Goal: Transaction & Acquisition: Purchase product/service

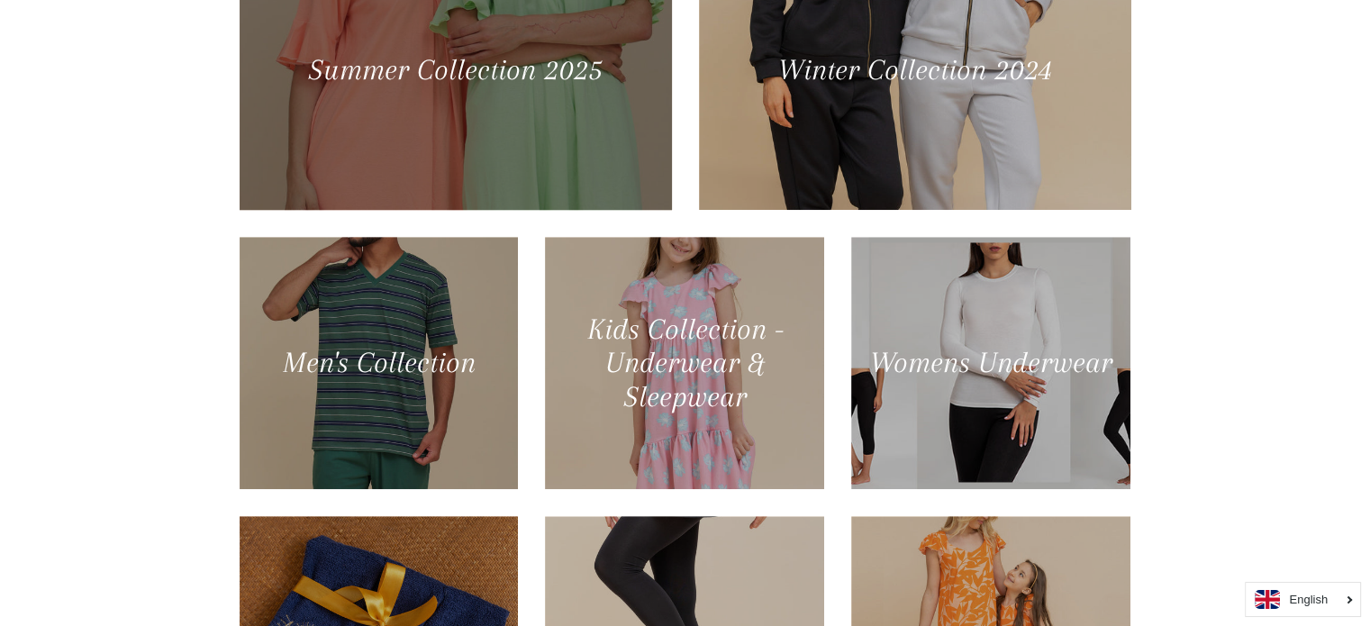
scroll to position [897, 0]
click at [499, 118] on div at bounding box center [454, 68] width 445 height 287
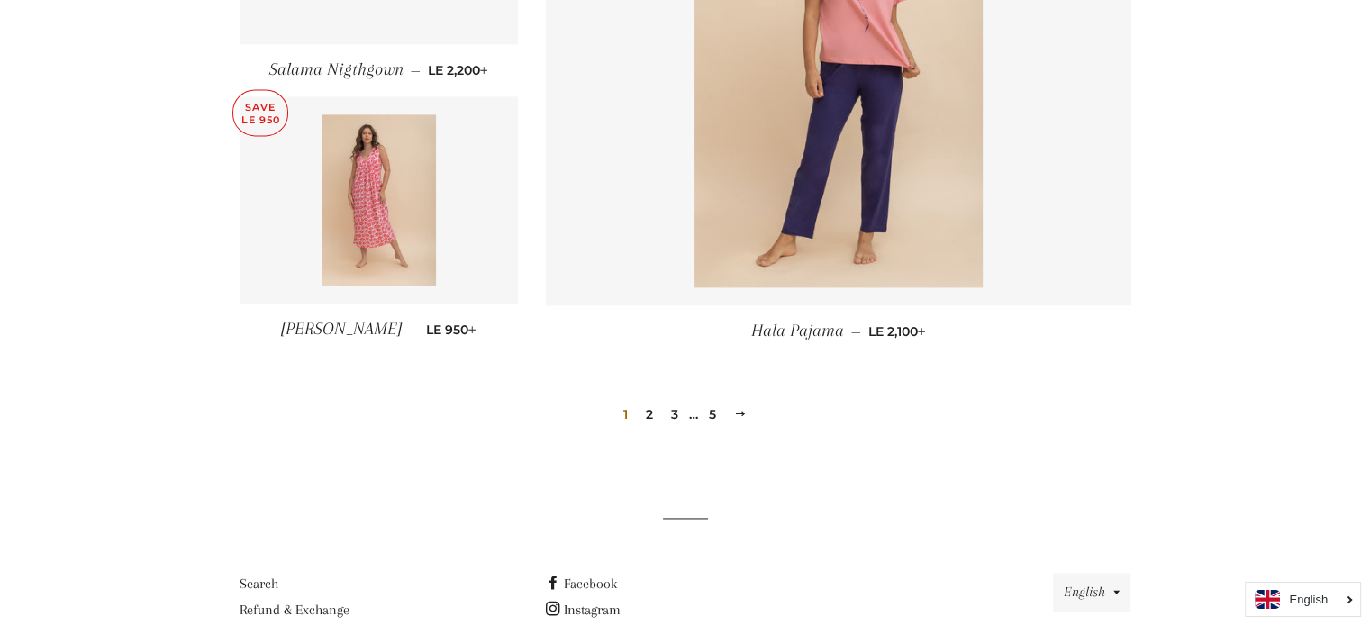
scroll to position [2493, 0]
click at [645, 408] on link "2" at bounding box center [650, 413] width 22 height 27
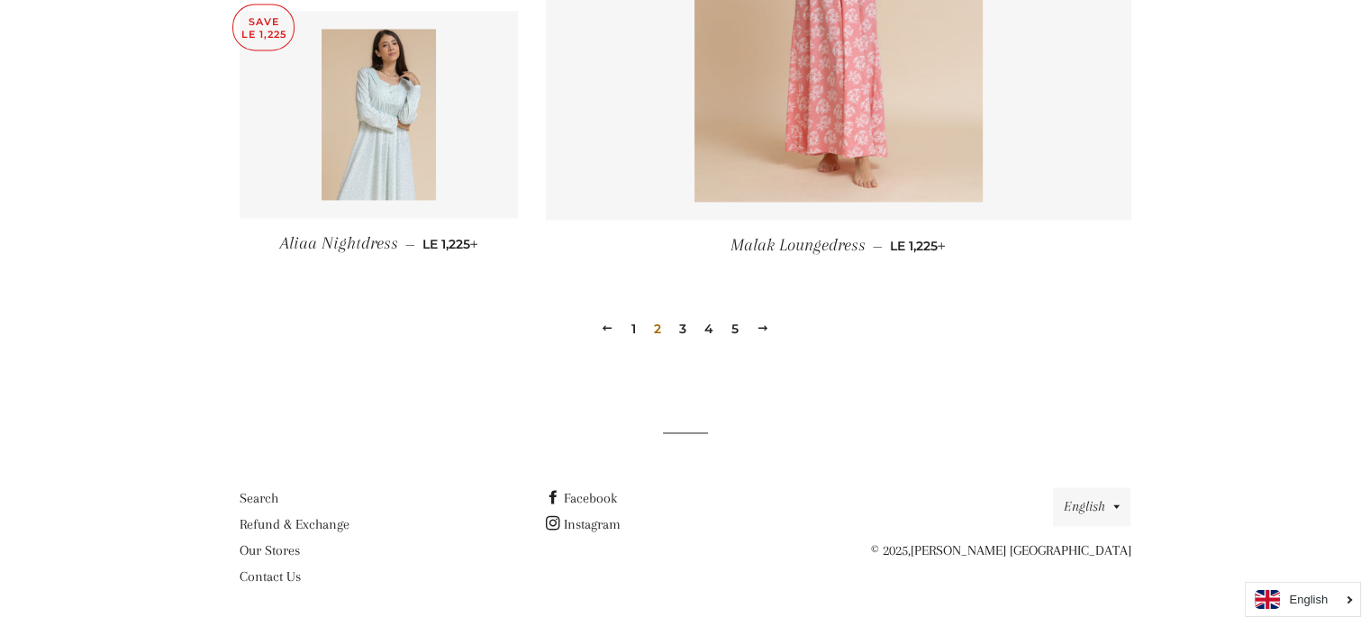
scroll to position [2579, 0]
click at [684, 328] on link "3" at bounding box center [683, 326] width 22 height 27
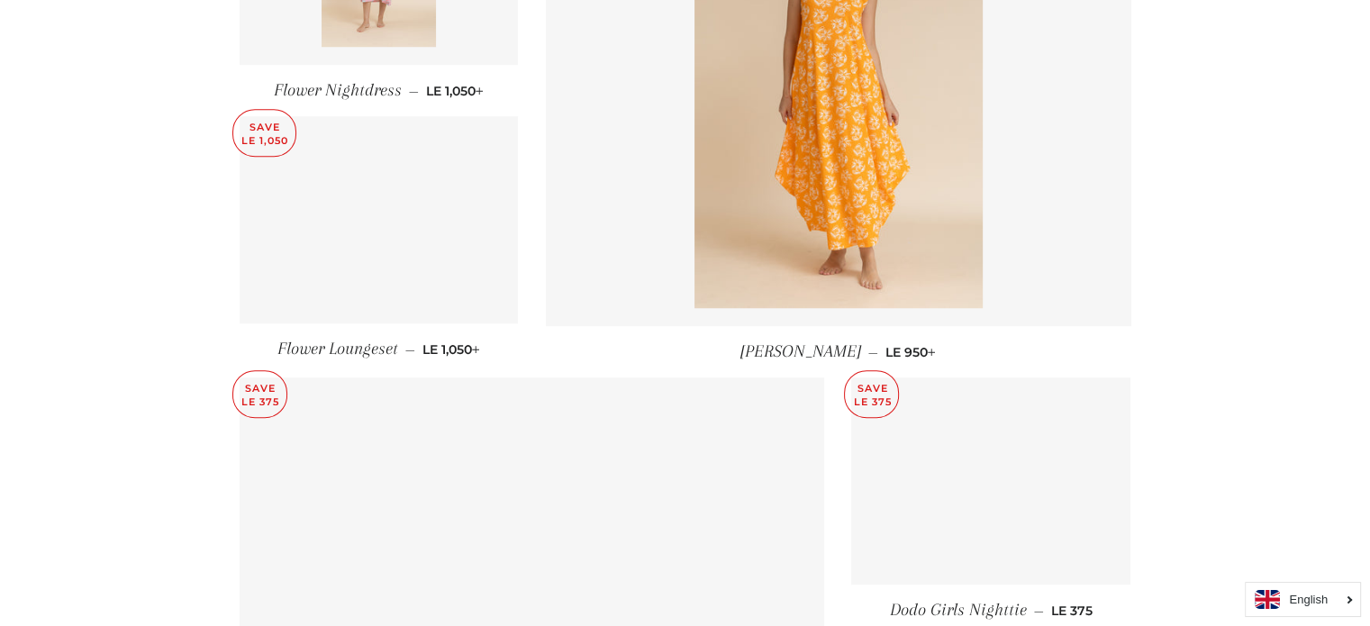
scroll to position [1433, 0]
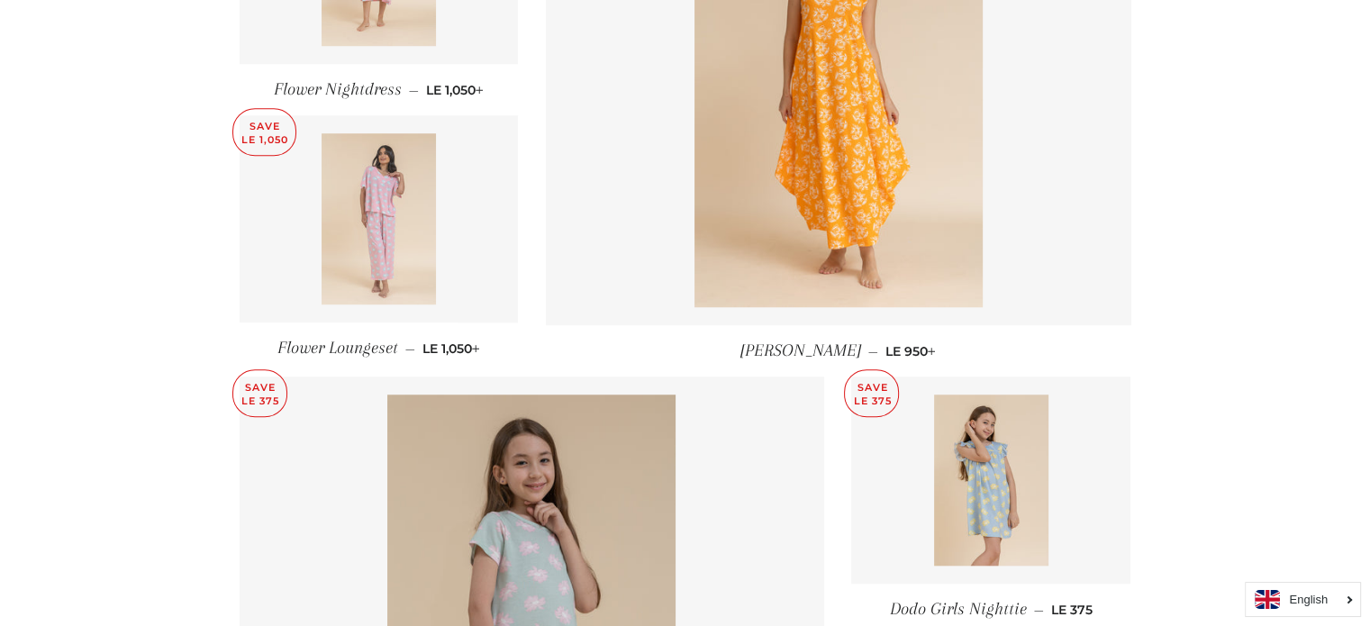
click at [414, 183] on img at bounding box center [379, 218] width 114 height 171
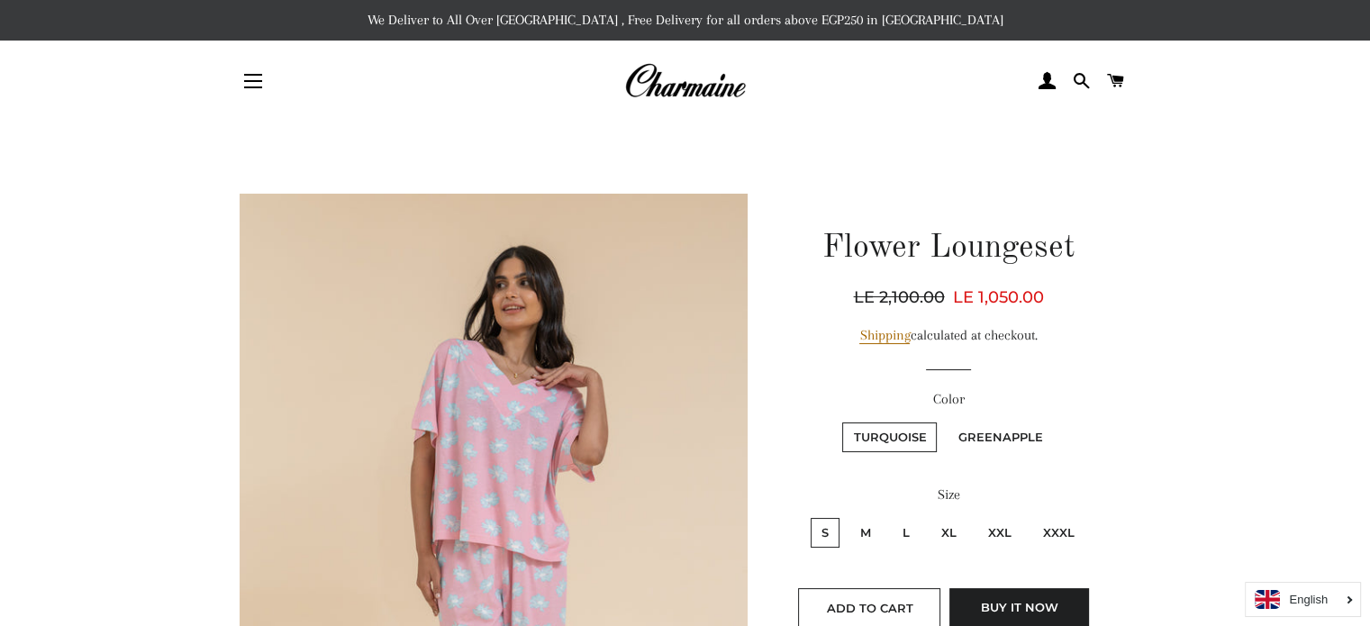
click at [974, 431] on label "Greenapple" at bounding box center [1000, 437] width 106 height 30
click at [945, 421] on input "Greenapple" at bounding box center [944, 420] width 1 height 1
radio input "true"
click at [999, 531] on label "XXL" at bounding box center [999, 533] width 45 height 30
click at [975, 516] on input "XXL" at bounding box center [974, 515] width 1 height 1
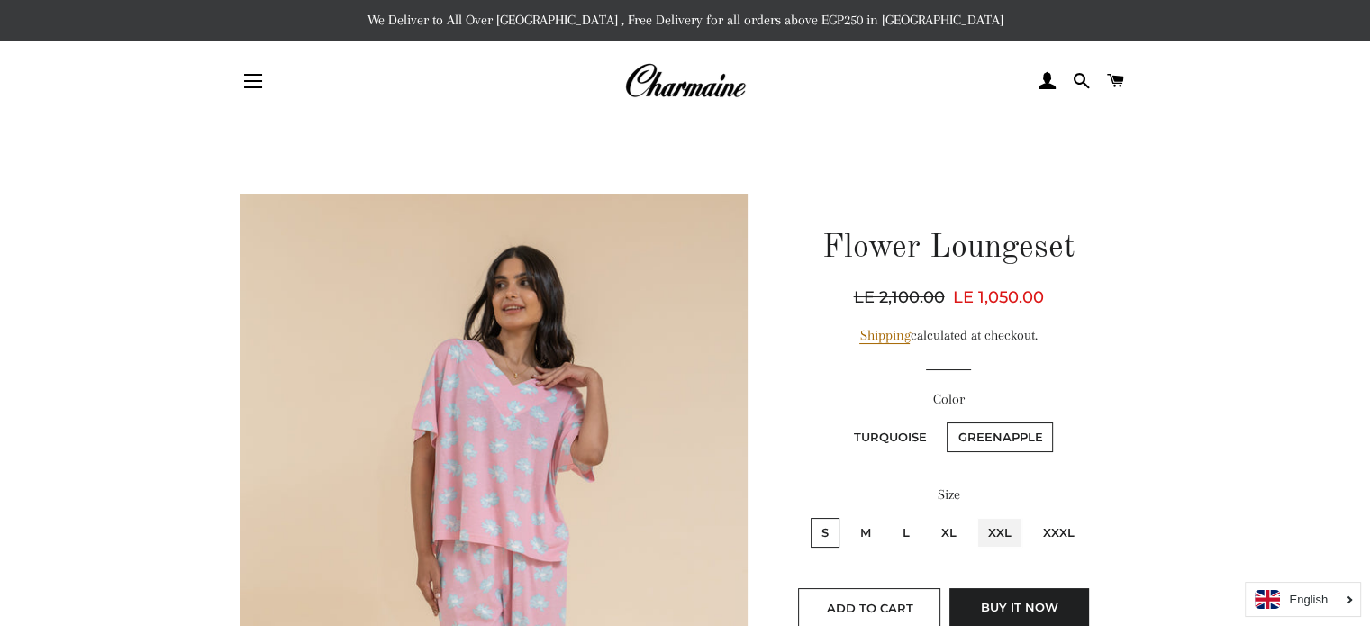
radio input "true"
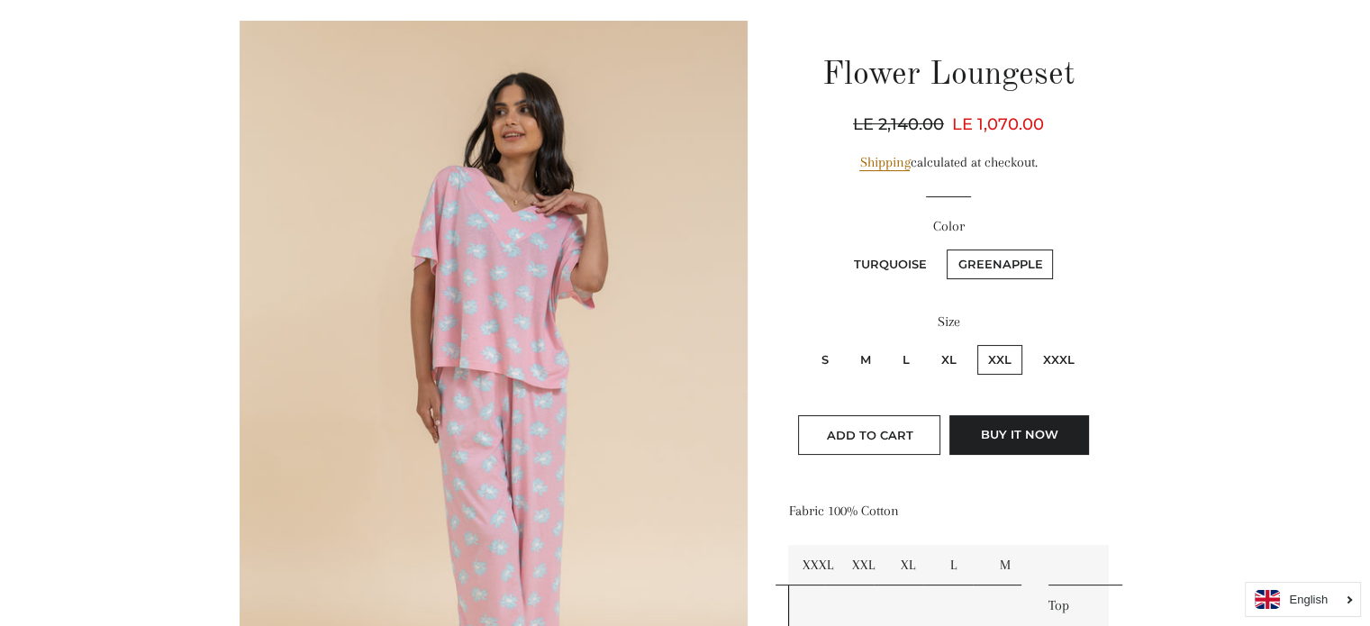
click at [1047, 357] on label "XXXL" at bounding box center [1058, 360] width 53 height 30
click at [1030, 343] on input "XXXL" at bounding box center [1029, 342] width 1 height 1
radio input "true"
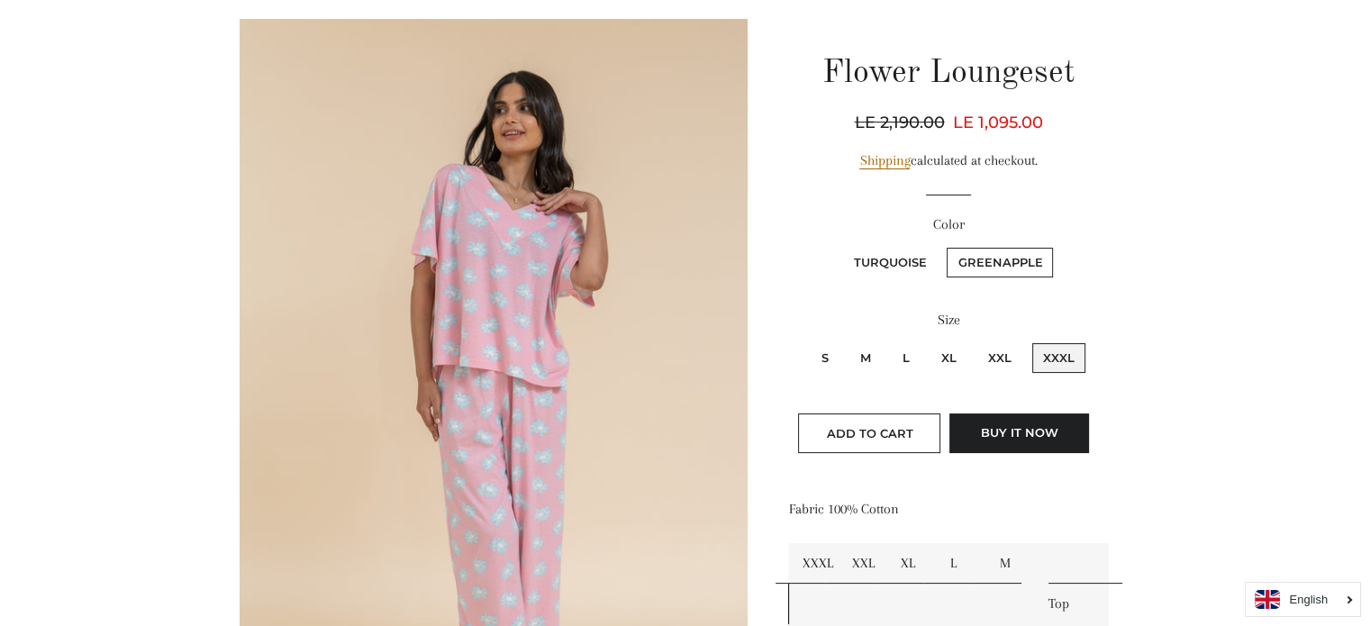
scroll to position [176, 0]
click at [998, 349] on label "XXL" at bounding box center [999, 357] width 45 height 30
click at [975, 340] on input "XXL" at bounding box center [974, 340] width 1 height 1
radio input "true"
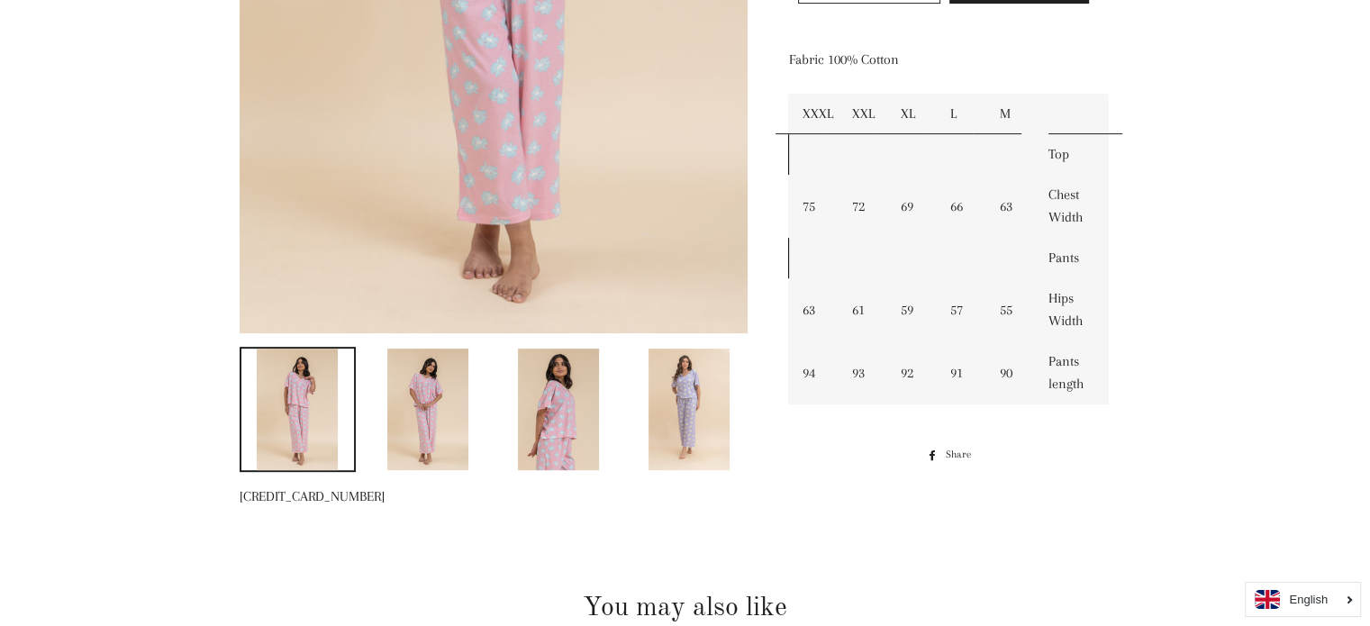
click at [687, 376] on img at bounding box center [688, 410] width 81 height 122
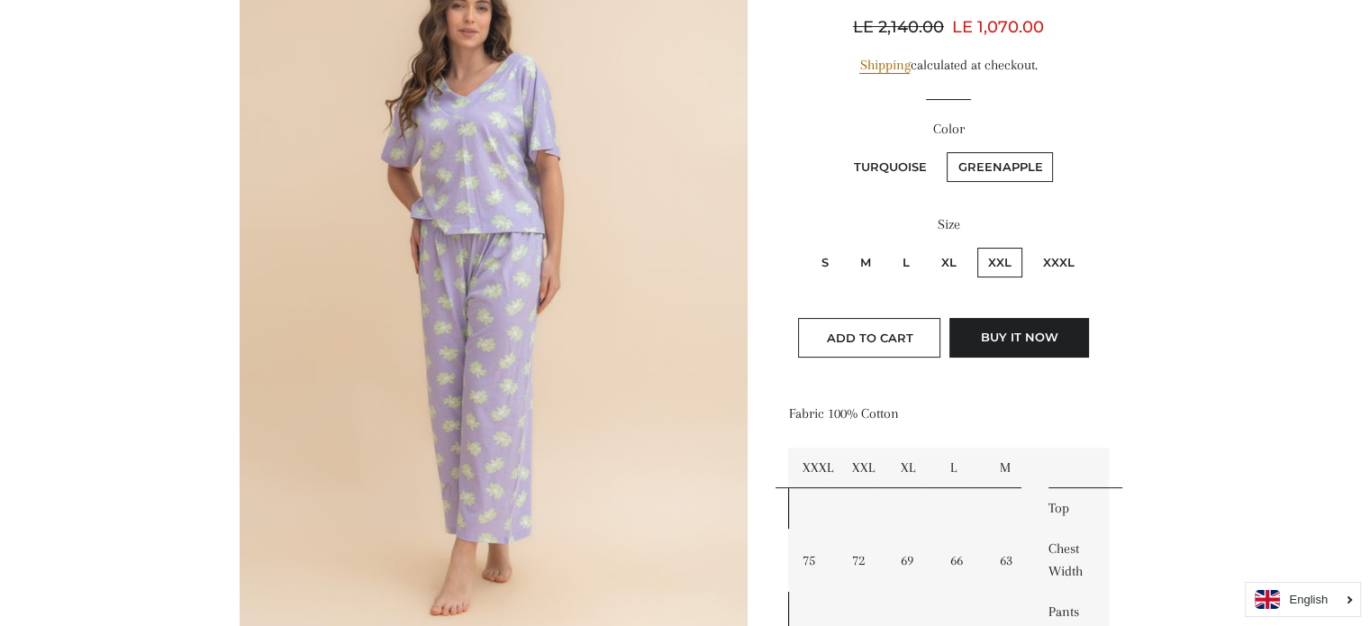
scroll to position [268, 0]
click at [884, 165] on label "Turquoise" at bounding box center [889, 169] width 95 height 30
click at [840, 152] on input "Turquoise" at bounding box center [839, 151] width 1 height 1
radio input "true"
click at [947, 266] on label "XL" at bounding box center [948, 264] width 37 height 30
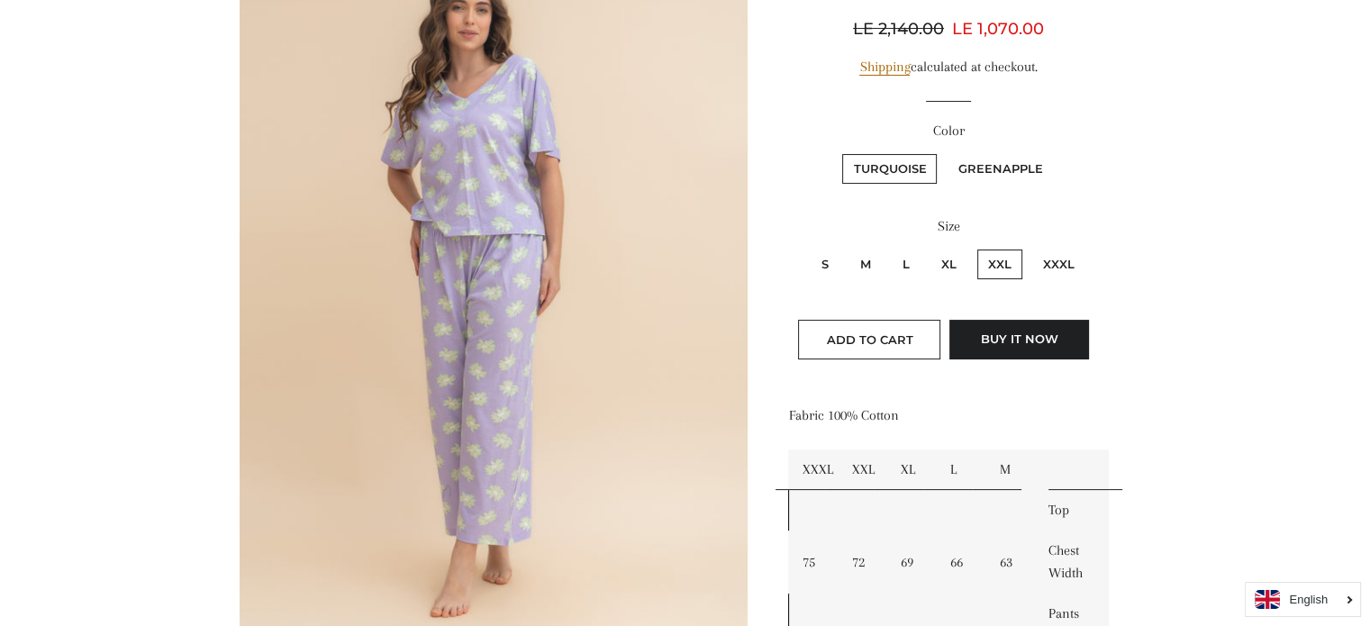
click at [929, 248] on input "XL" at bounding box center [928, 247] width 1 height 1
radio input "true"
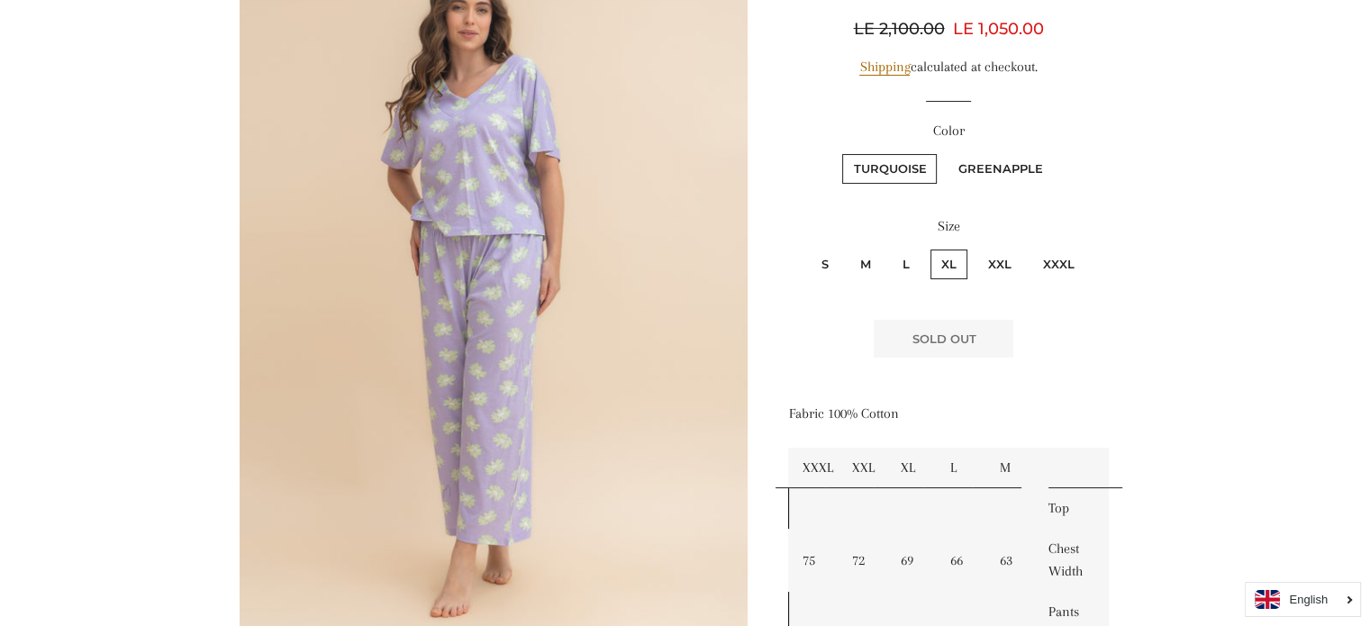
click at [1012, 265] on label "XXL" at bounding box center [999, 264] width 45 height 30
click at [975, 248] on input "XXL" at bounding box center [974, 247] width 1 height 1
radio input "true"
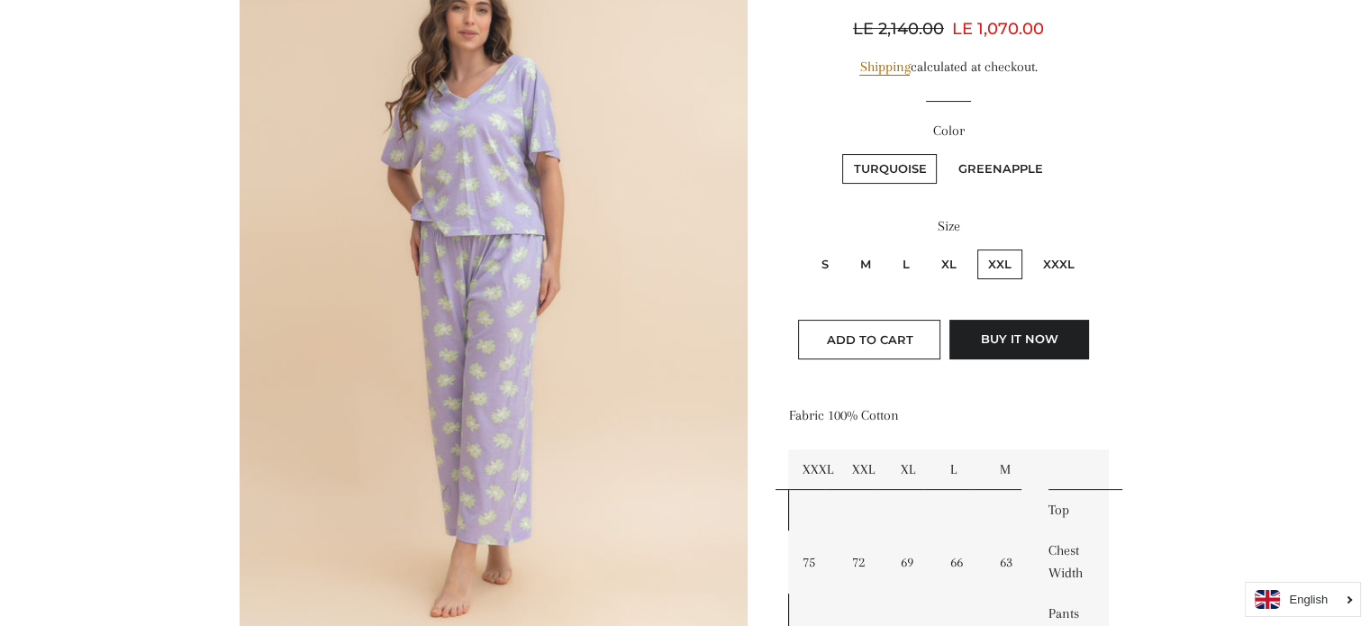
click at [1065, 265] on label "XXXL" at bounding box center [1058, 264] width 53 height 30
click at [1030, 248] on input "XXXL" at bounding box center [1029, 247] width 1 height 1
radio input "true"
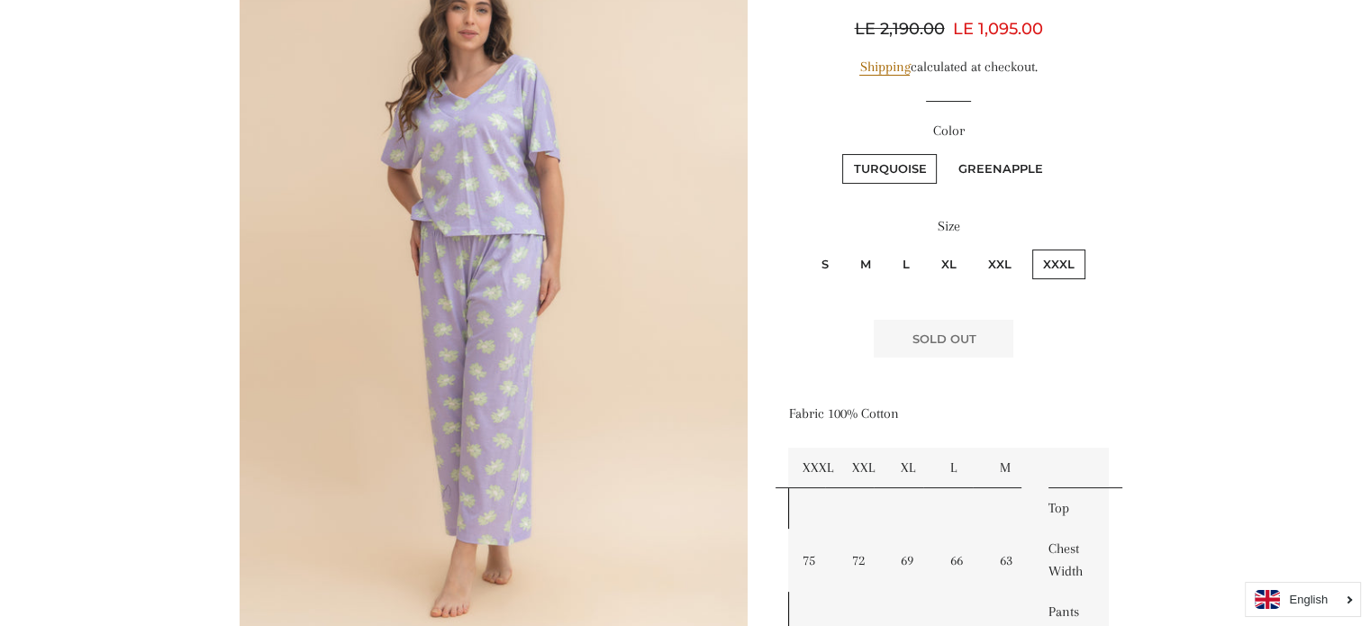
click at [1006, 262] on label "XXL" at bounding box center [999, 264] width 45 height 30
click at [975, 248] on input "XXL" at bounding box center [974, 247] width 1 height 1
radio input "true"
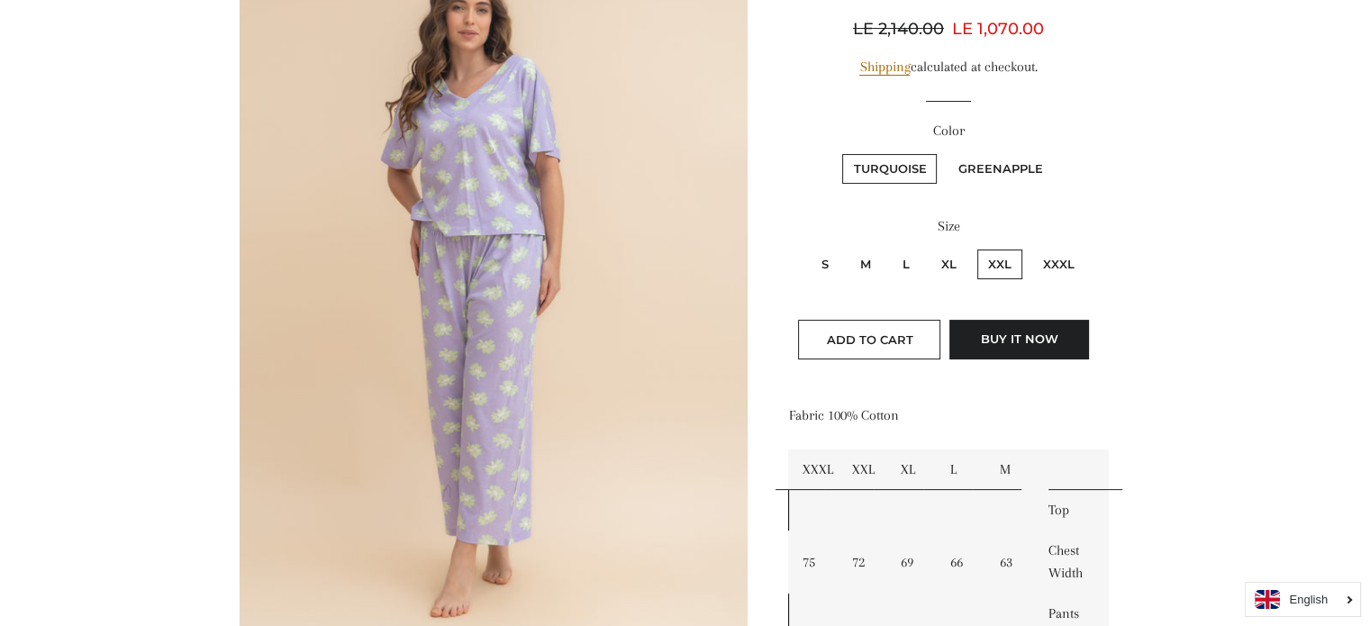
click at [992, 168] on label "Greenapple" at bounding box center [1000, 169] width 106 height 30
click at [945, 152] on input "Greenapple" at bounding box center [944, 151] width 1 height 1
radio input "true"
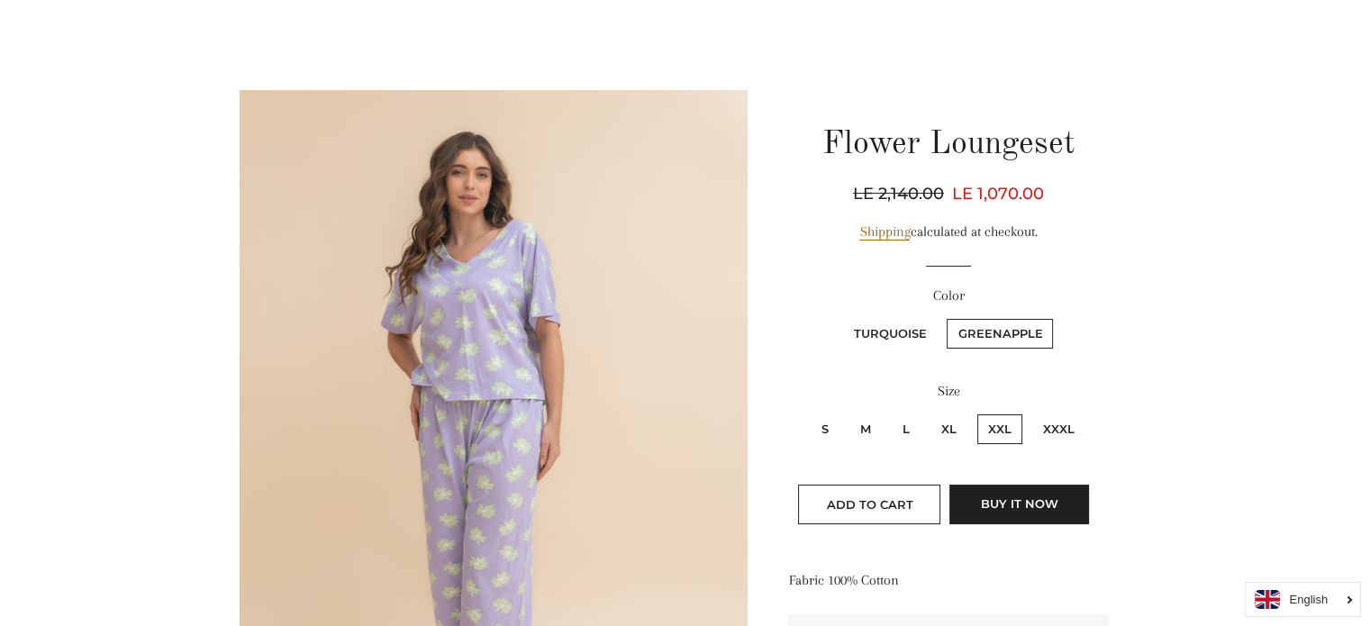
click at [890, 307] on div "Color Turquoise [GEOGRAPHIC_DATA]" at bounding box center [948, 327] width 320 height 84
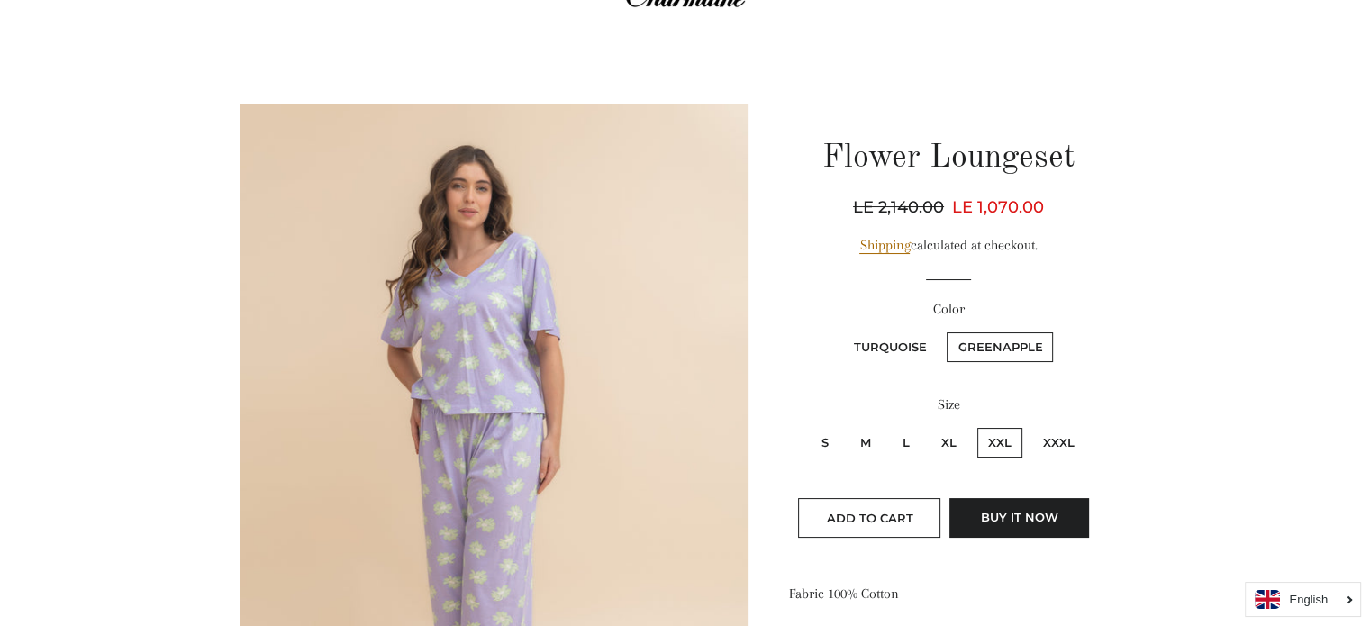
click at [893, 356] on label "Turquoise" at bounding box center [889, 347] width 95 height 30
click at [840, 331] on input "Turquoise" at bounding box center [839, 330] width 1 height 1
radio input "true"
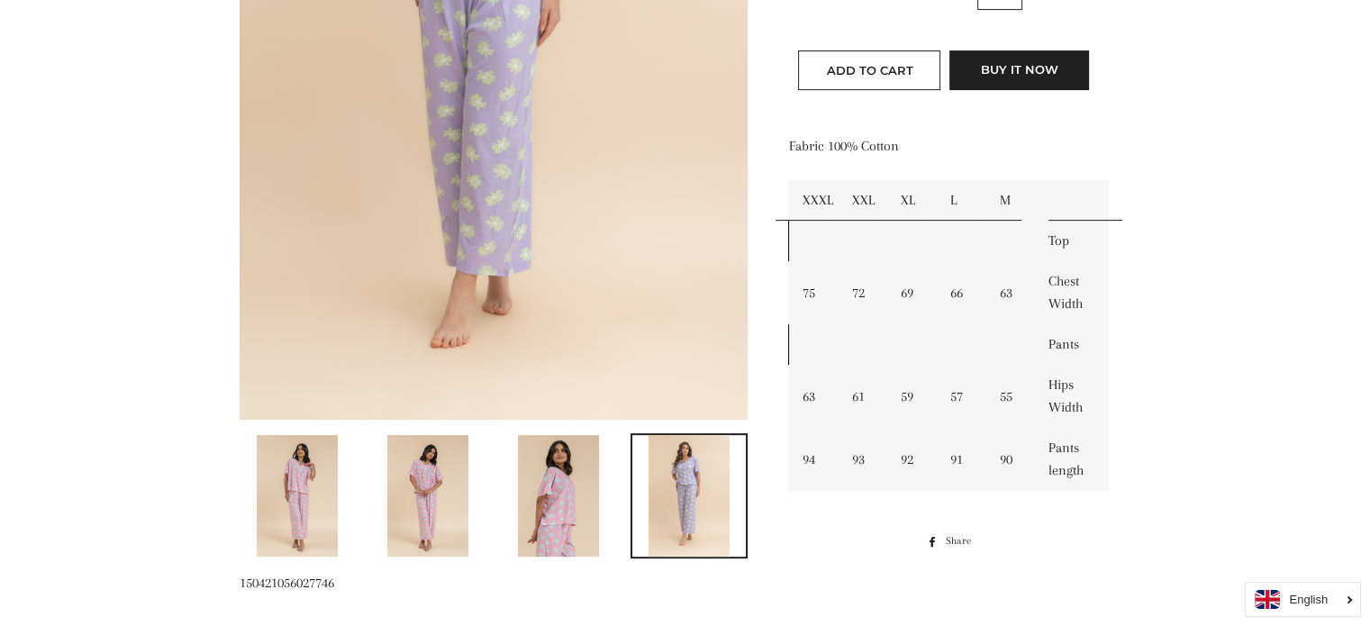
scroll to position [539, 0]
